Goal: Check status: Check status

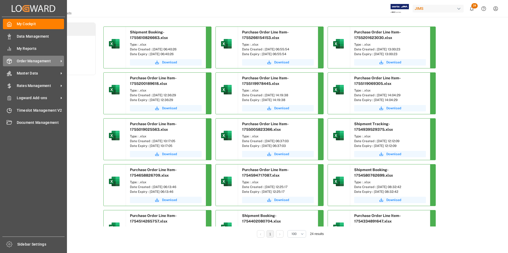
click at [31, 61] on span "Order Management" at bounding box center [38, 61] width 42 height 6
click at [42, 61] on span "Order Management" at bounding box center [38, 61] width 42 height 6
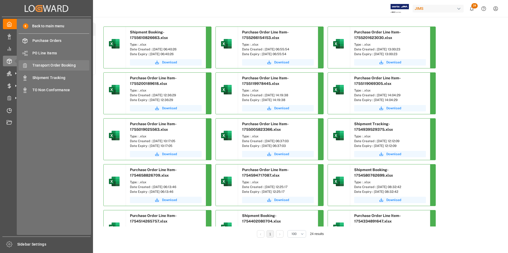
click at [55, 64] on span "Transport Order Booking" at bounding box center [60, 66] width 57 height 6
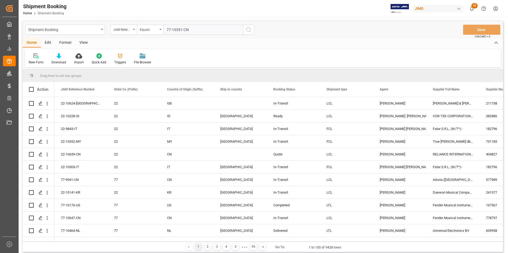
type input "77-10391-CN"
click at [247, 28] on circle "search button" at bounding box center [248, 29] width 4 height 4
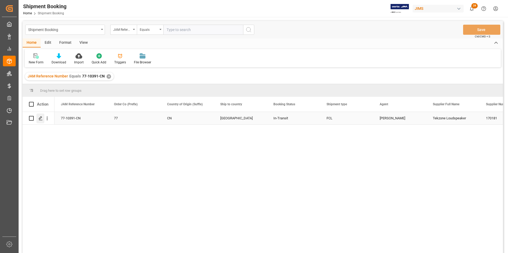
click at [40, 118] on icon "Press SPACE to select this row." at bounding box center [41, 118] width 4 height 4
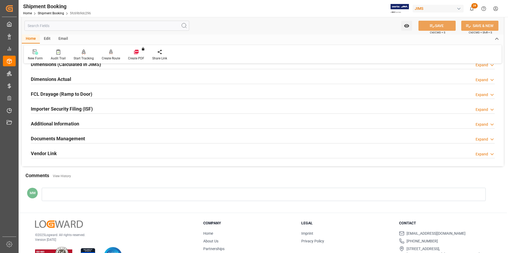
scroll to position [133, 0]
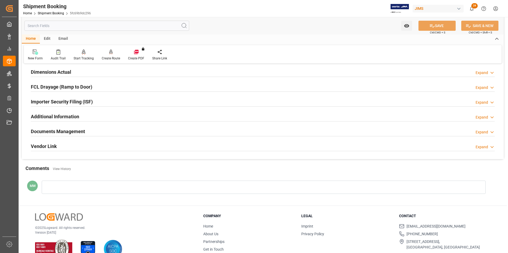
click at [56, 131] on h2 "Documents Management" at bounding box center [58, 131] width 54 height 7
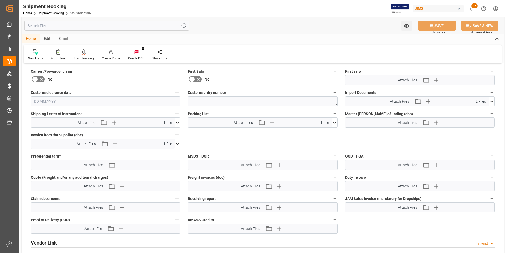
scroll to position [266, 0]
click at [490, 99] on icon at bounding box center [492, 101] width 6 height 6
click at [477, 117] on icon at bounding box center [478, 117] width 6 height 6
click at [478, 110] on icon at bounding box center [478, 111] width 6 height 6
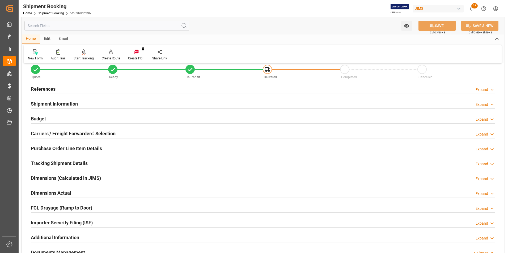
scroll to position [0, 0]
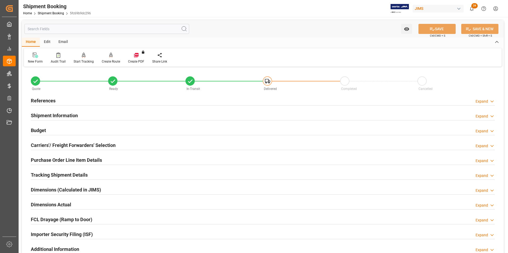
click at [40, 99] on h2 "References" at bounding box center [43, 100] width 25 height 7
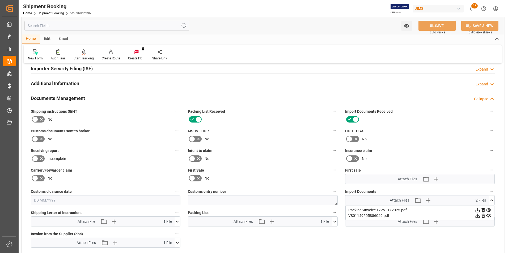
scroll to position [292, 0]
